Goal: Complete application form

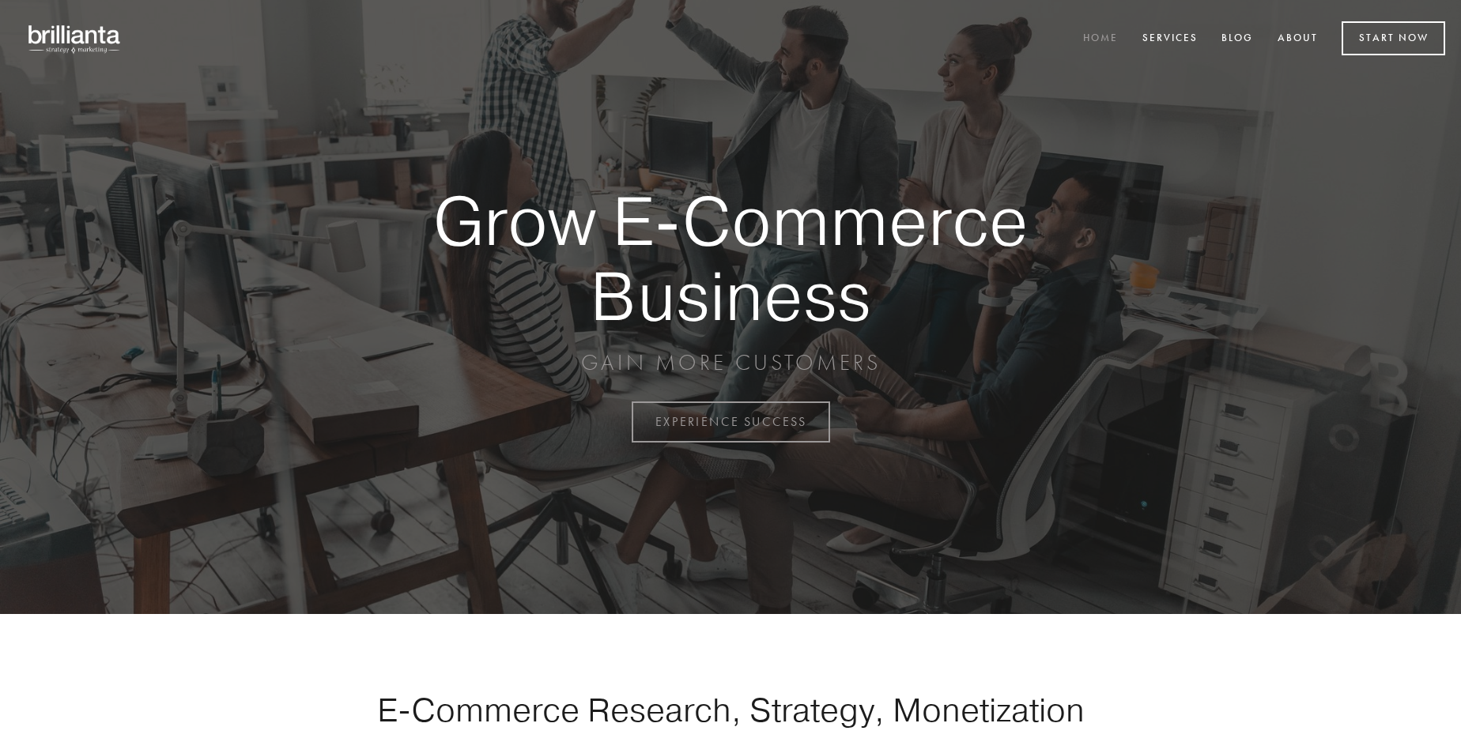
scroll to position [4144, 0]
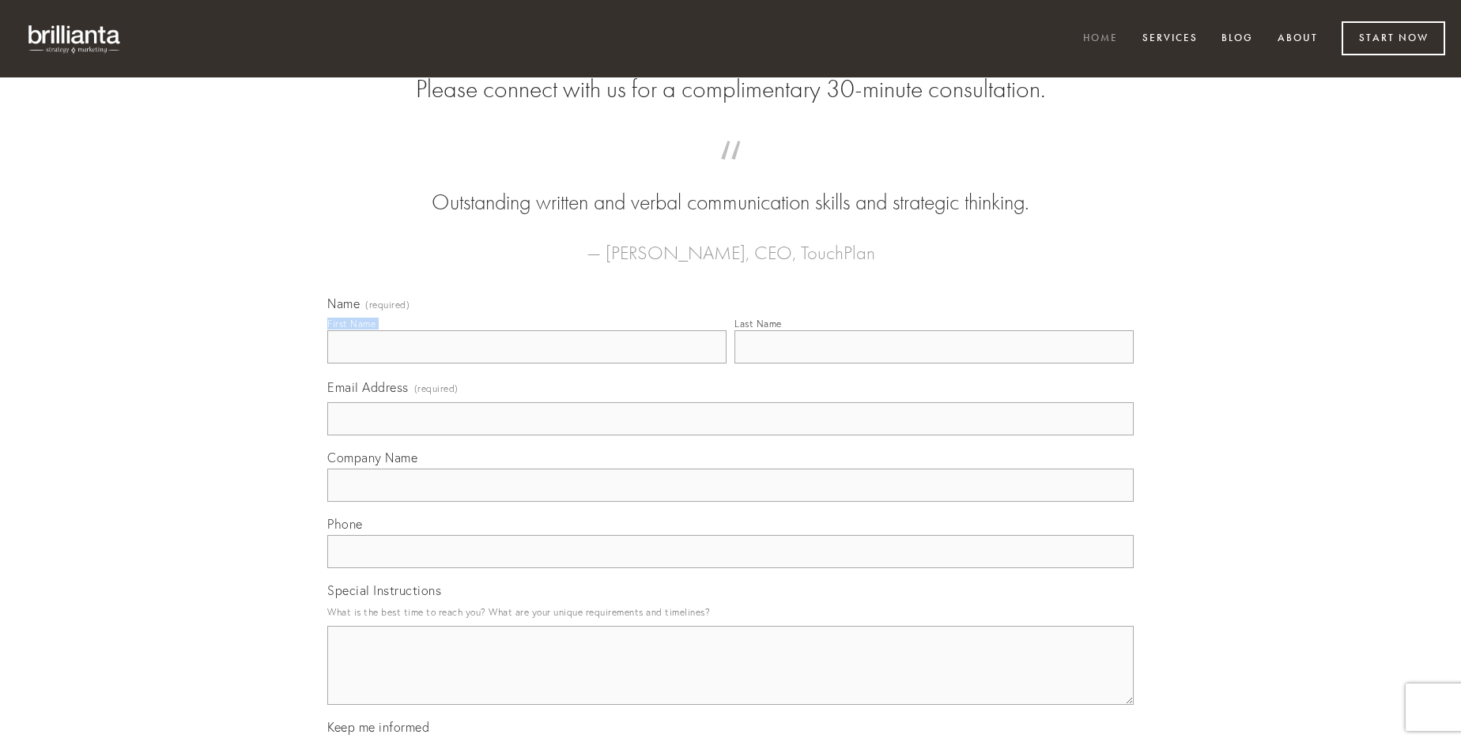
type input "[PERSON_NAME]"
click at [934, 364] on input "Last Name" at bounding box center [933, 346] width 399 height 33
type input "[PERSON_NAME]"
click at [731, 436] on input "Email Address (required)" at bounding box center [730, 418] width 806 height 33
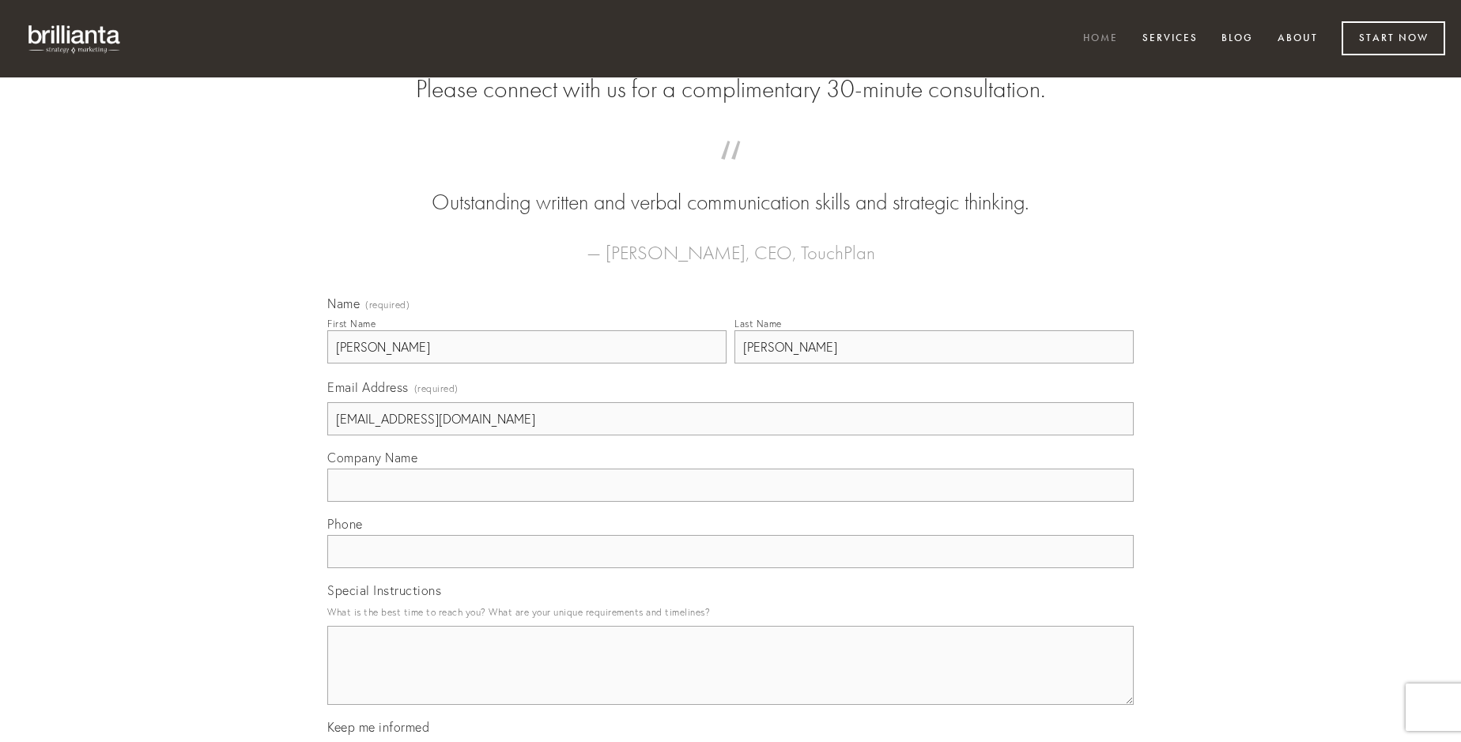
type input "[EMAIL_ADDRESS][DOMAIN_NAME]"
click at [731, 502] on input "Company Name" at bounding box center [730, 485] width 806 height 33
type input "theologus"
click at [731, 568] on input "text" at bounding box center [730, 551] width 806 height 33
click at [731, 680] on textarea "Special Instructions" at bounding box center [730, 665] width 806 height 79
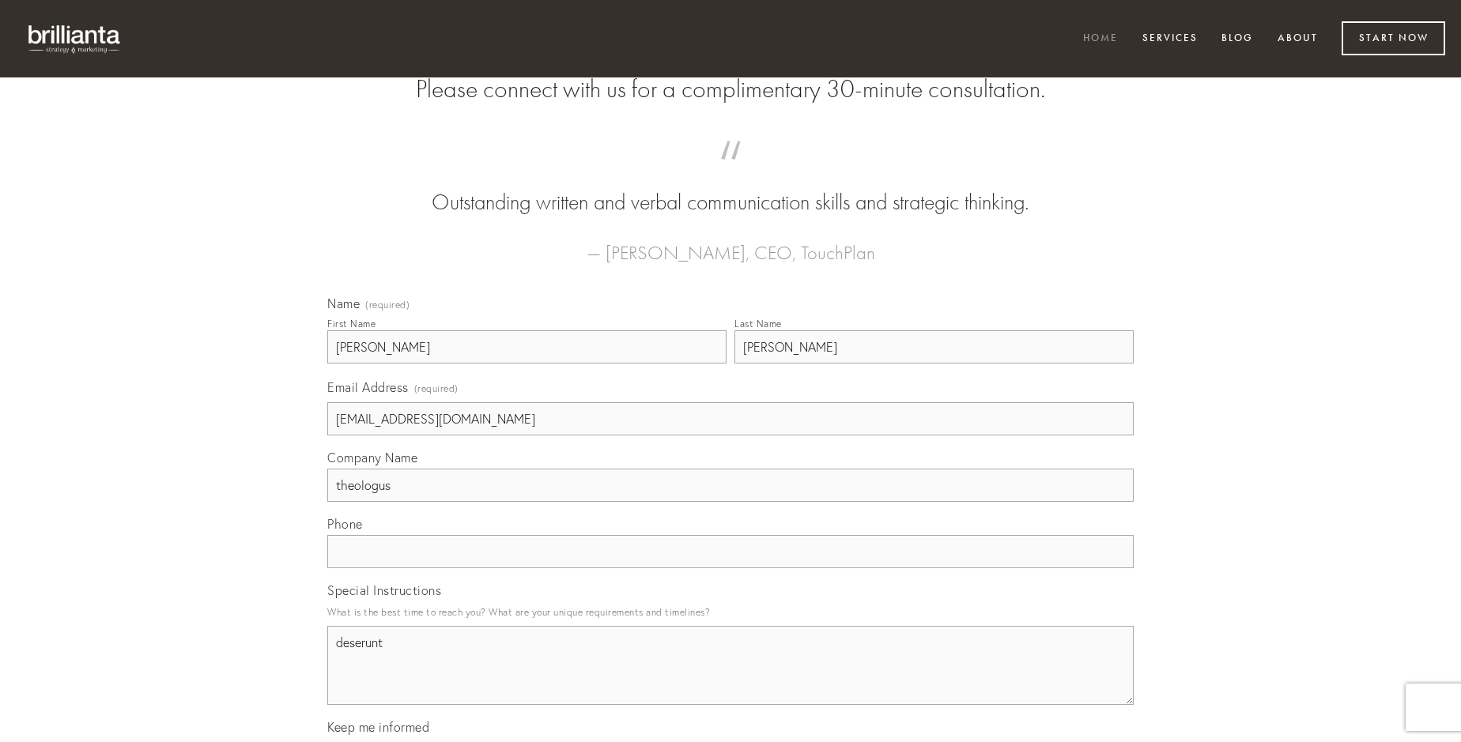
type textarea "deserunt"
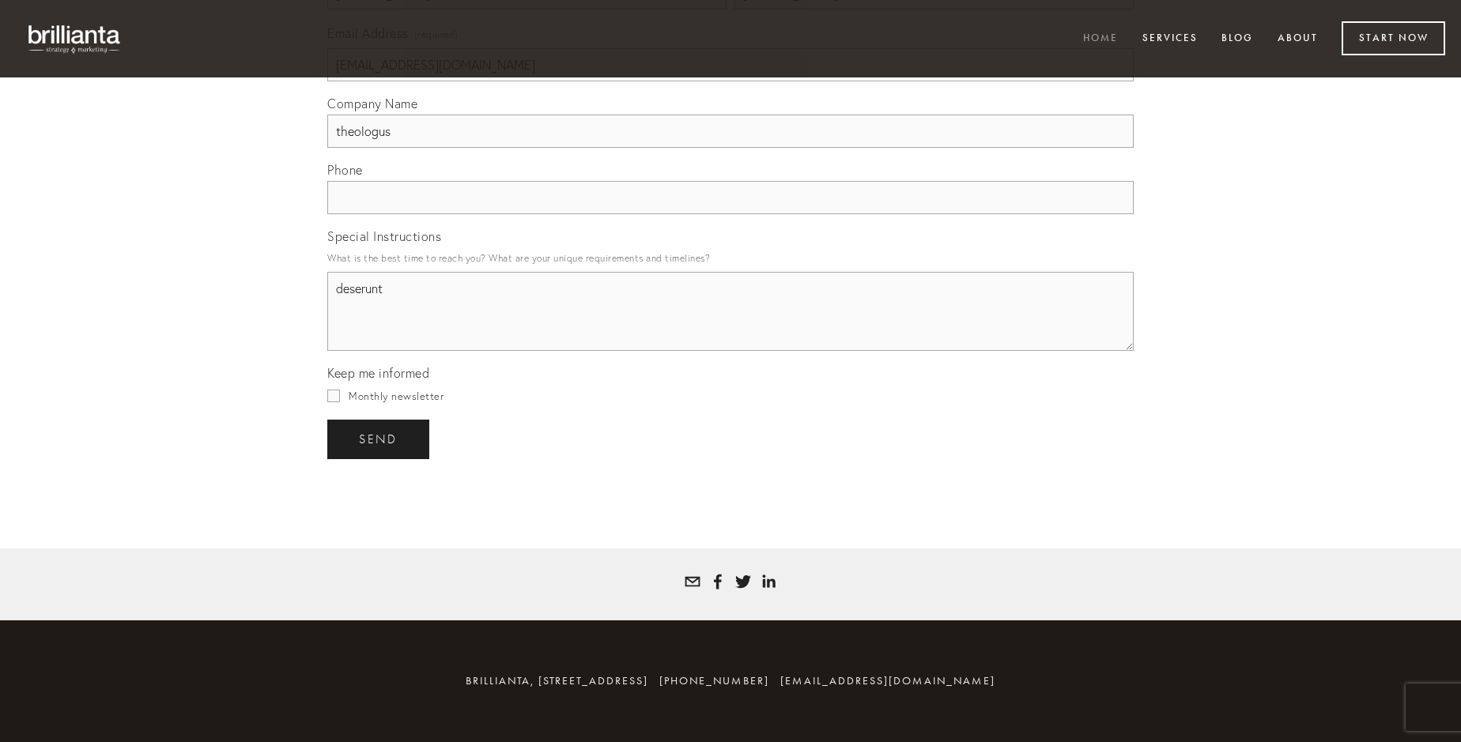
click at [379, 439] on span "send" at bounding box center [378, 439] width 39 height 14
